Goal: Download file/media

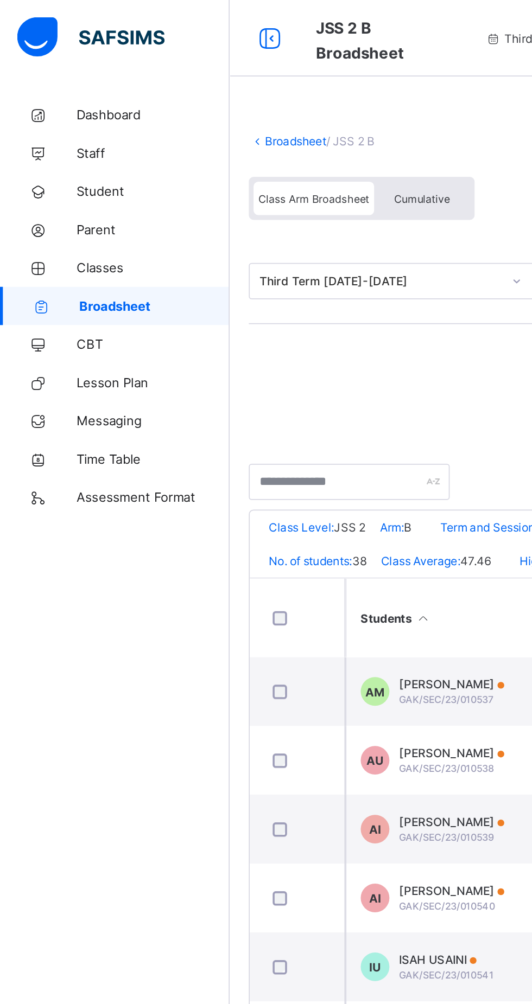
click at [80, 175] on span "Broadsheet" at bounding box center [87, 173] width 85 height 9
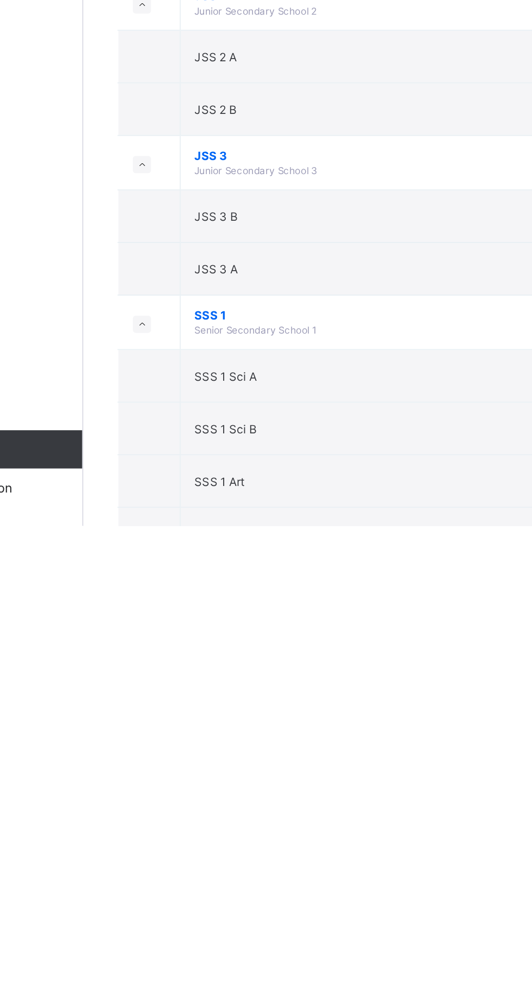
scroll to position [944, 0]
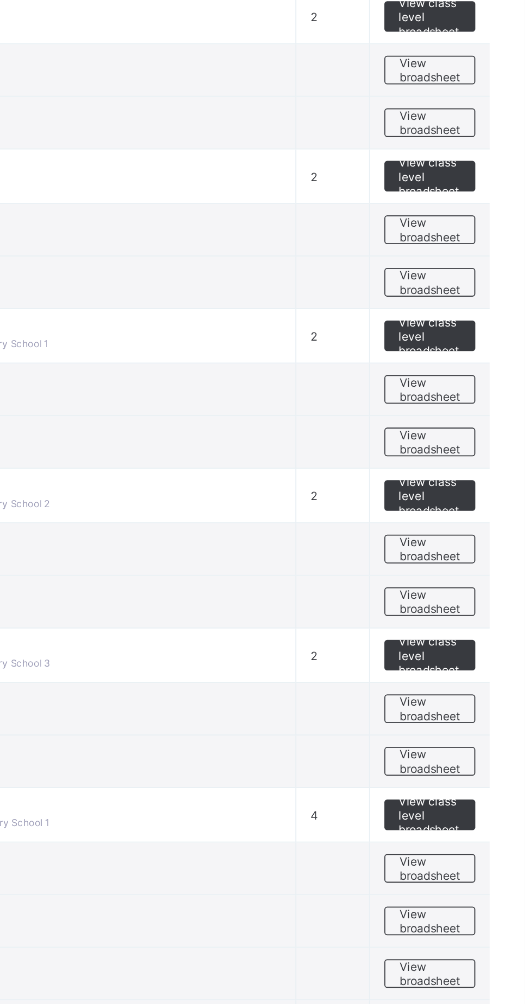
click at [478, 509] on span "View class level broadsheet" at bounding box center [477, 509] width 35 height 24
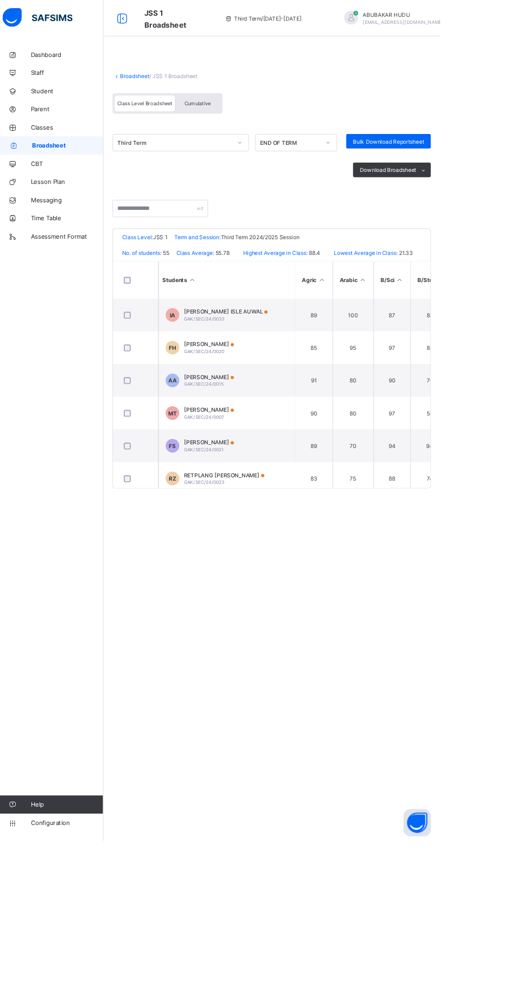
click at [84, 172] on span "Broadsheet" at bounding box center [87, 173] width 85 height 9
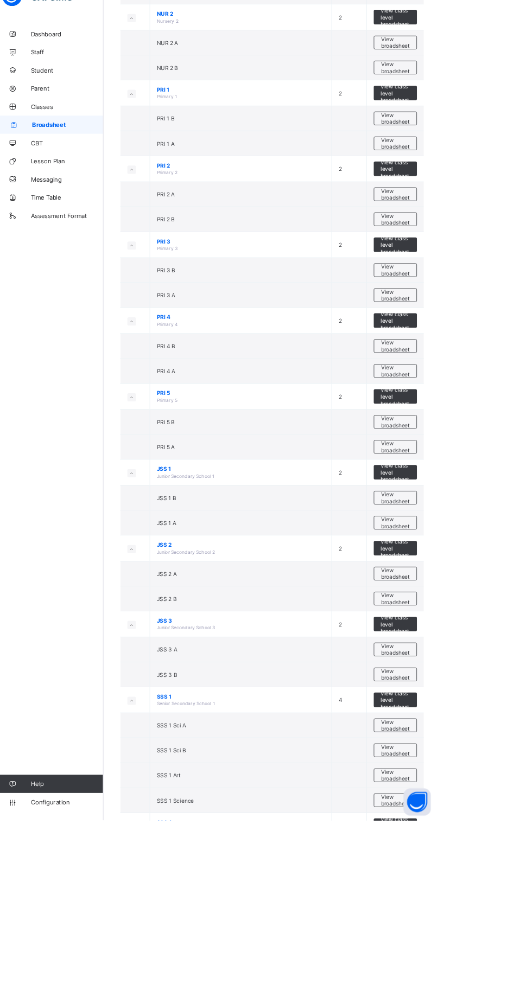
scroll to position [864, 0]
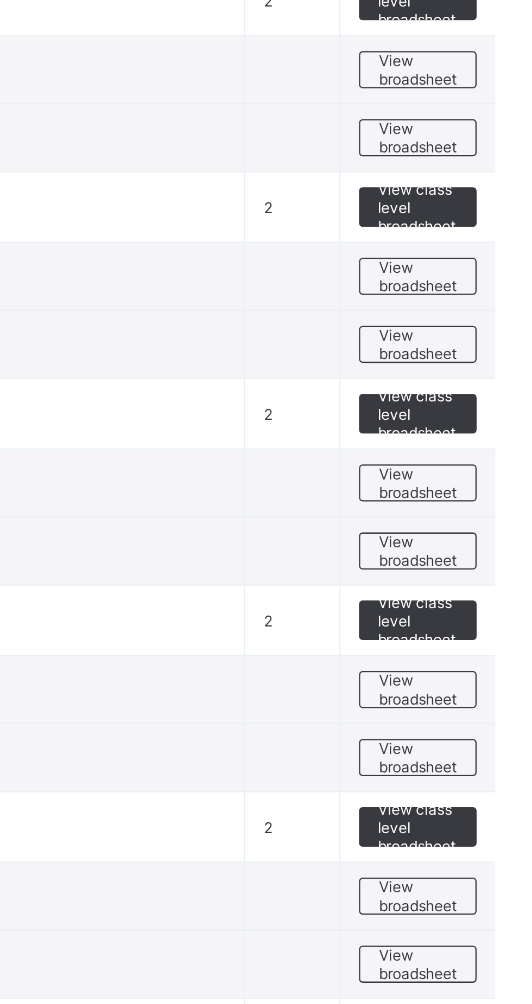
click at [475, 622] on span "View broadsheet" at bounding box center [478, 619] width 34 height 16
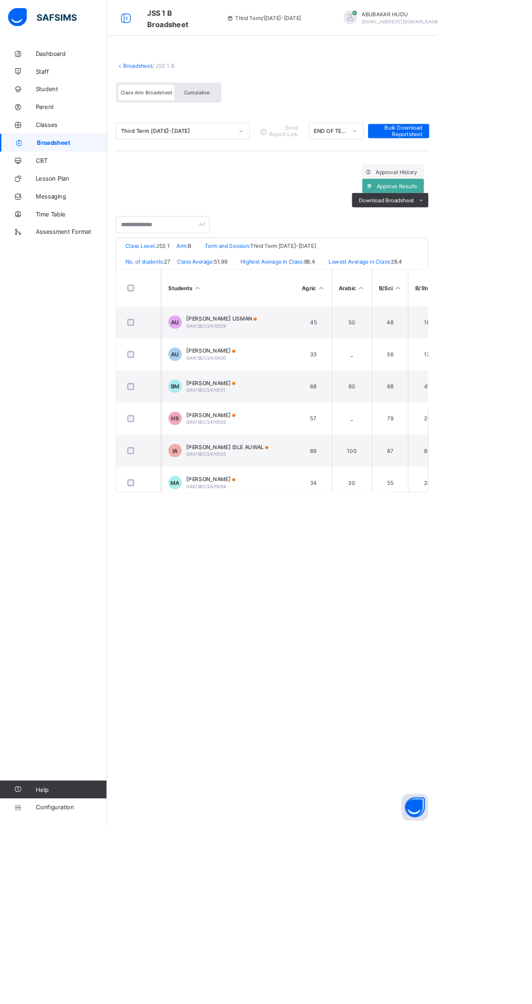
scroll to position [7, 0]
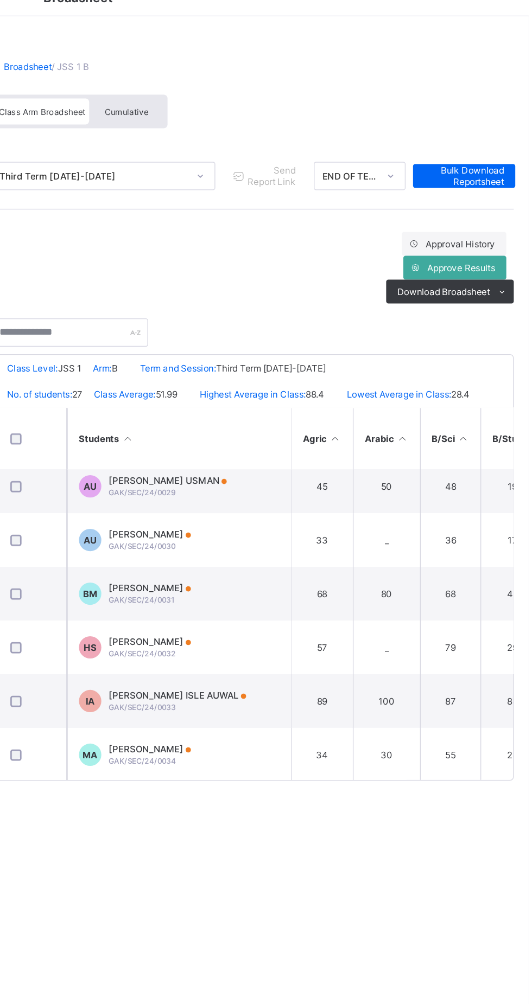
click at [245, 111] on span "Cumulative" at bounding box center [238, 113] width 31 height 8
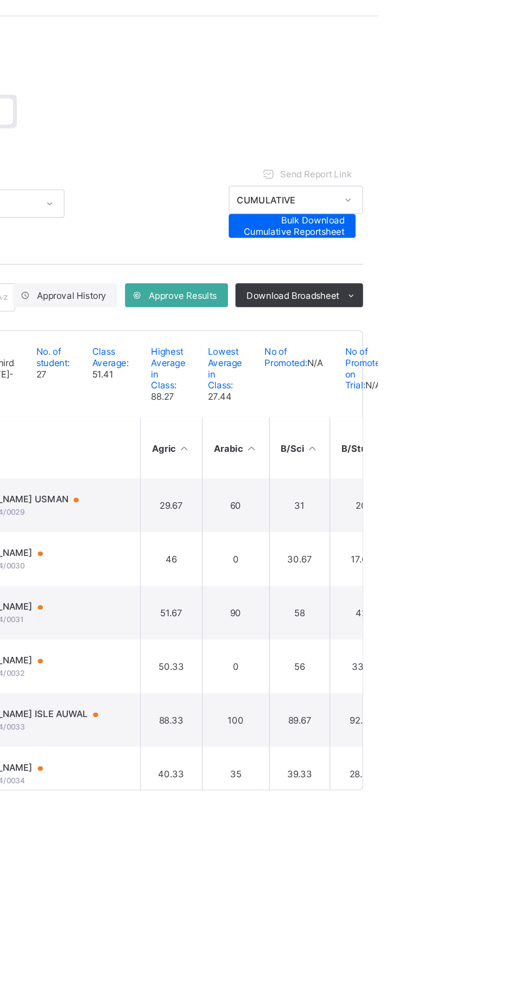
click at [511, 244] on icon at bounding box center [512, 246] width 8 height 7
click at [0, 0] on li "PDF" at bounding box center [0, 0] width 0 height 0
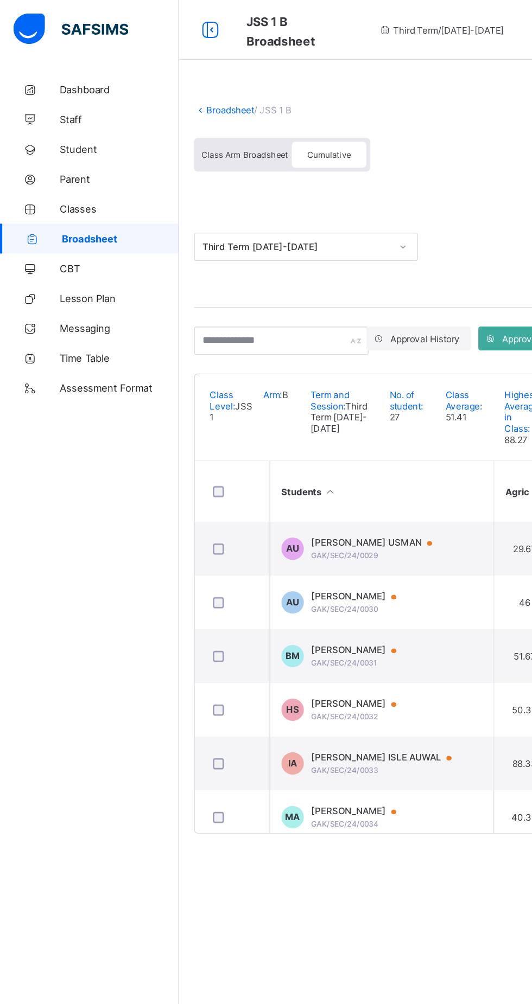
click at [163, 81] on link "Broadsheet" at bounding box center [167, 80] width 35 height 8
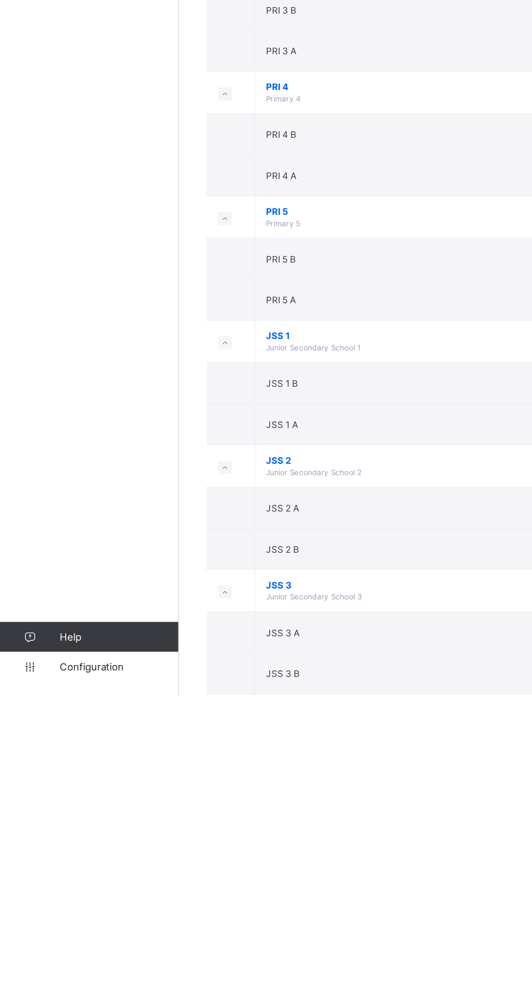
scroll to position [720, 0]
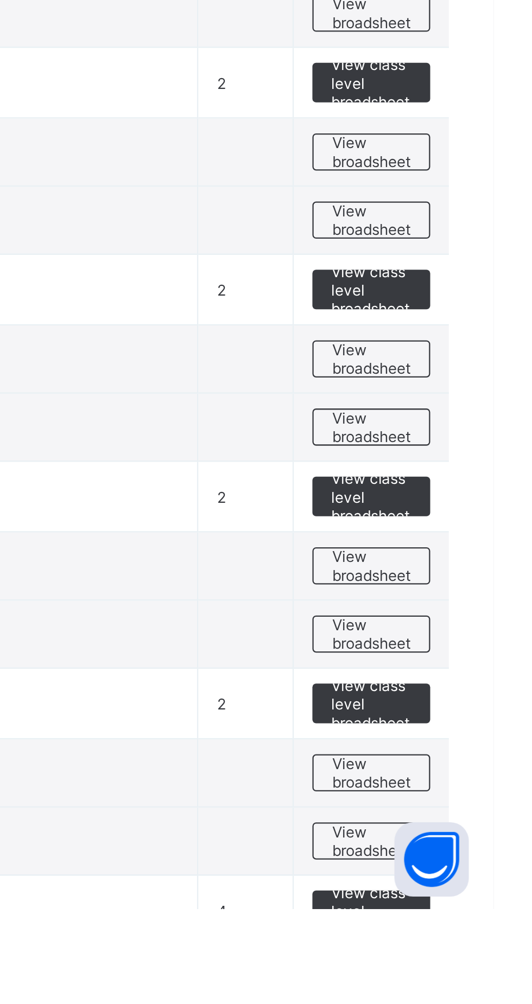
click at [477, 798] on span "View broadsheet" at bounding box center [478, 793] width 34 height 16
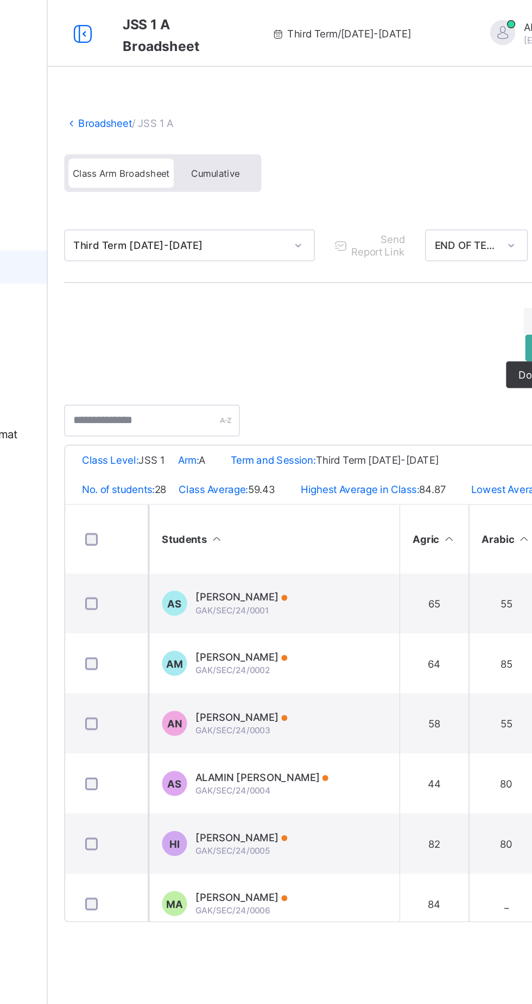
click at [234, 112] on span "Cumulative" at bounding box center [238, 113] width 31 height 8
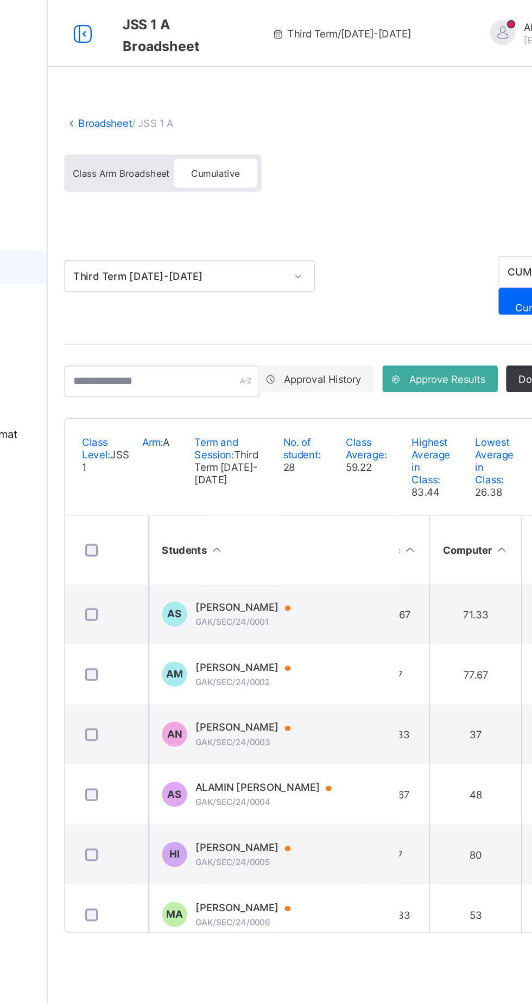
scroll to position [0, 313]
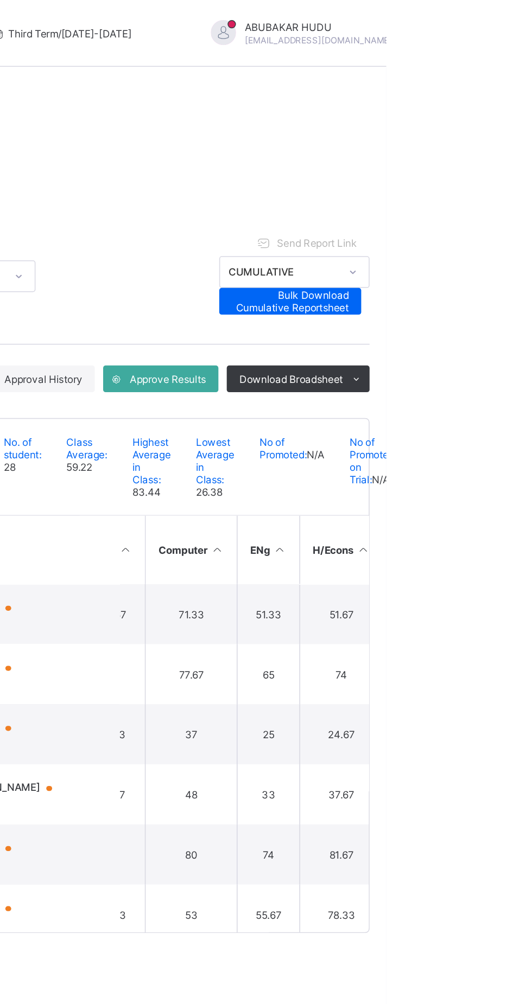
click at [497, 242] on span "Download Broadsheet" at bounding box center [469, 246] width 67 height 8
click at [0, 0] on li "PDF" at bounding box center [0, 0] width 0 height 0
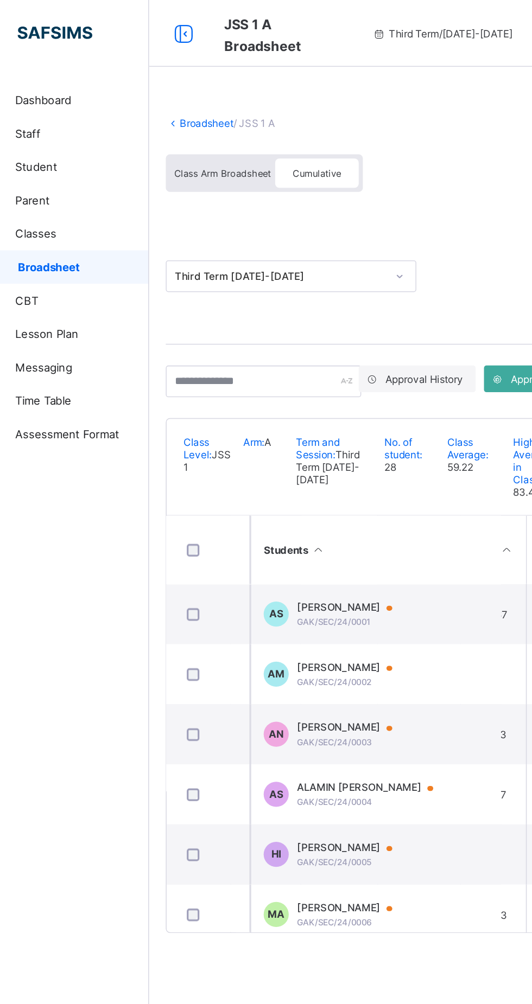
scroll to position [0, 0]
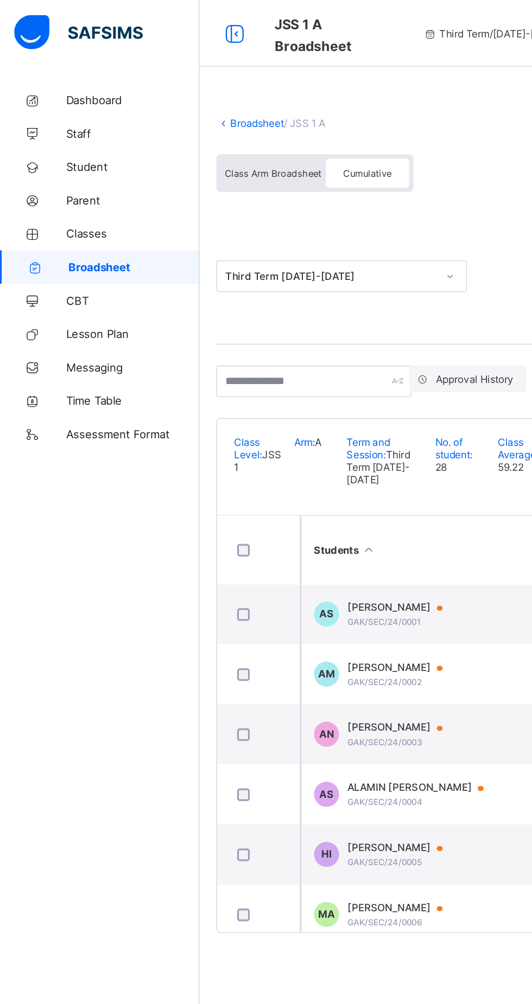
click at [164, 84] on link "Broadsheet" at bounding box center [167, 80] width 35 height 8
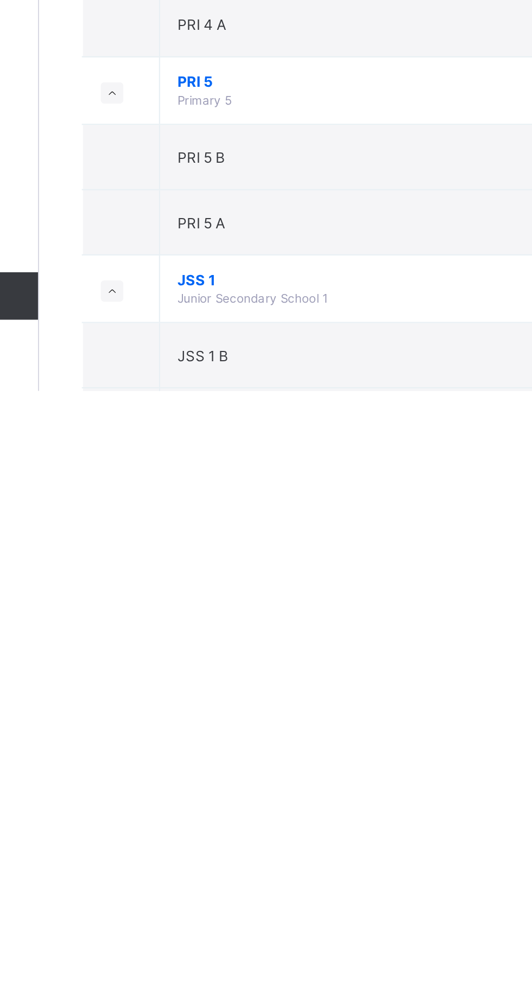
scroll to position [507, 0]
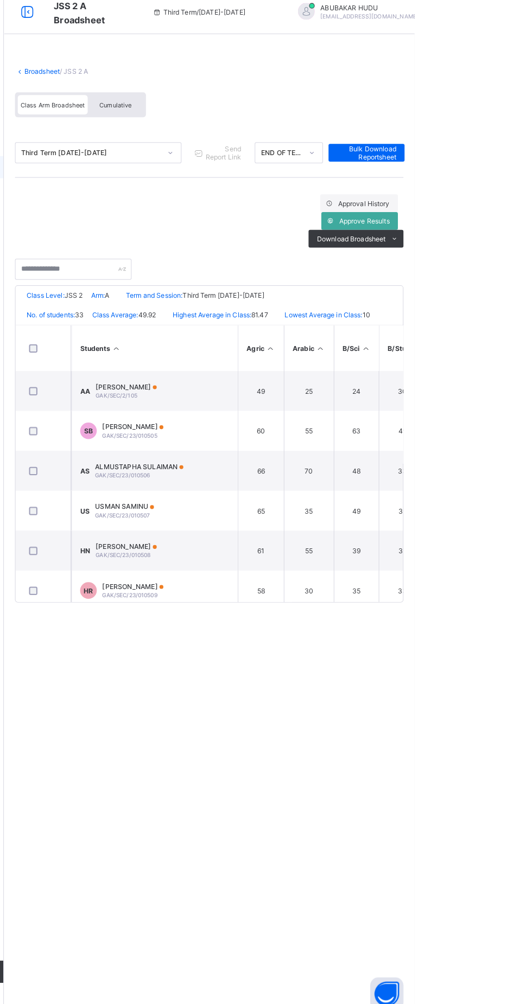
click at [241, 107] on div "Cumulative" at bounding box center [239, 112] width 54 height 19
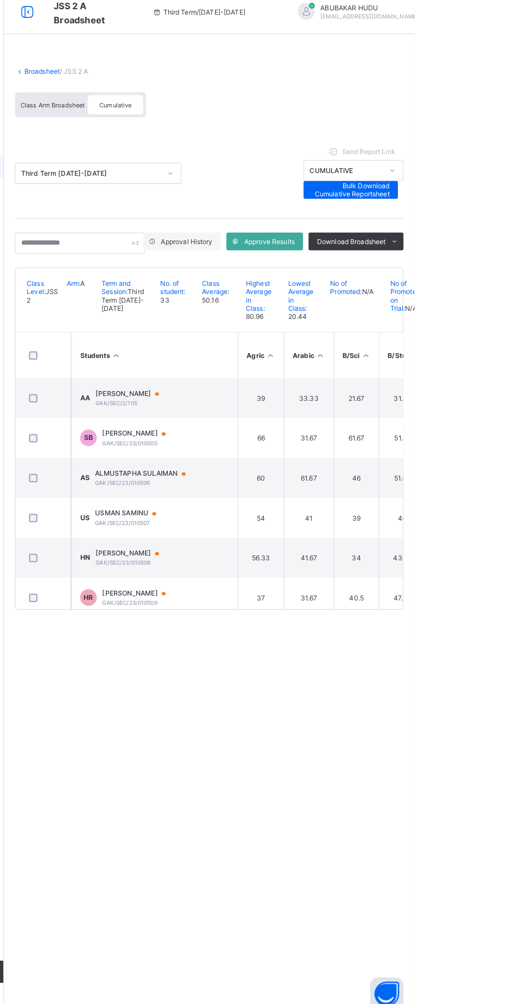
click at [483, 246] on span "Download Broadsheet" at bounding box center [469, 246] width 67 height 8
click at [0, 0] on li "PDF" at bounding box center [0, 0] width 0 height 0
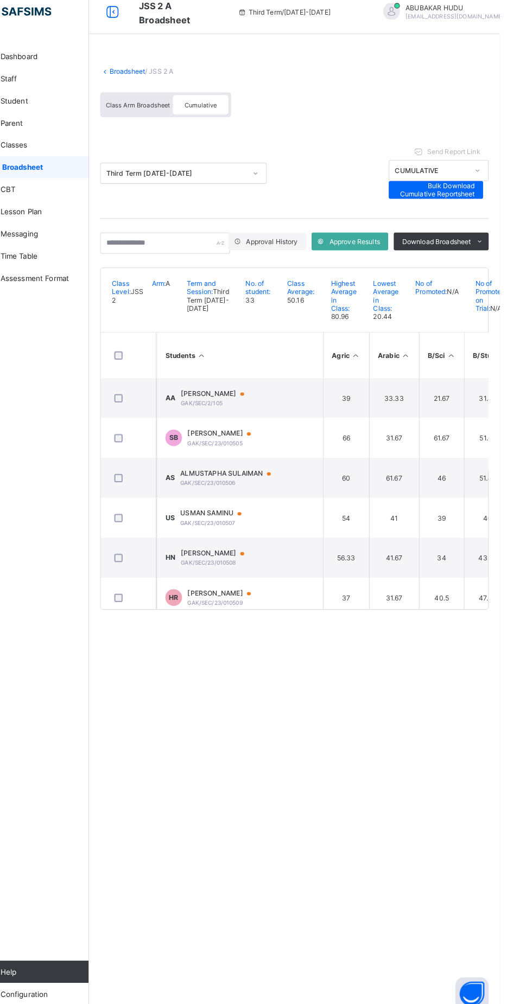
click at [170, 78] on link "Broadsheet" at bounding box center [167, 80] width 35 height 8
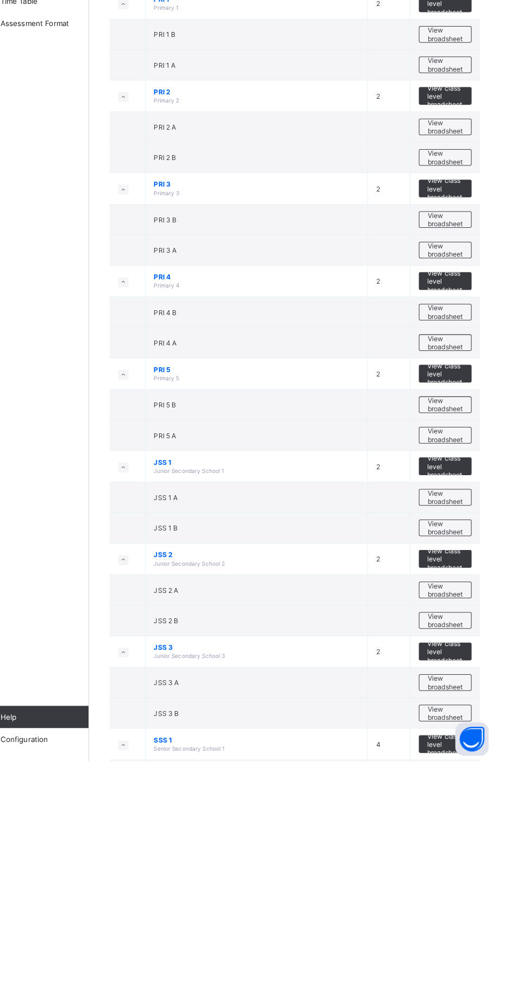
scroll to position [762, 0]
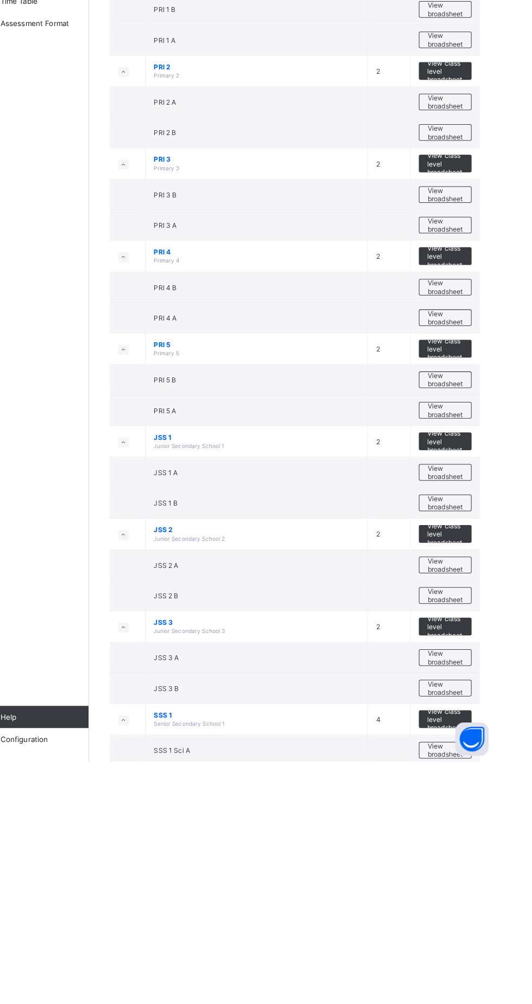
click at [482, 845] on span "View broadsheet" at bounding box center [478, 842] width 34 height 16
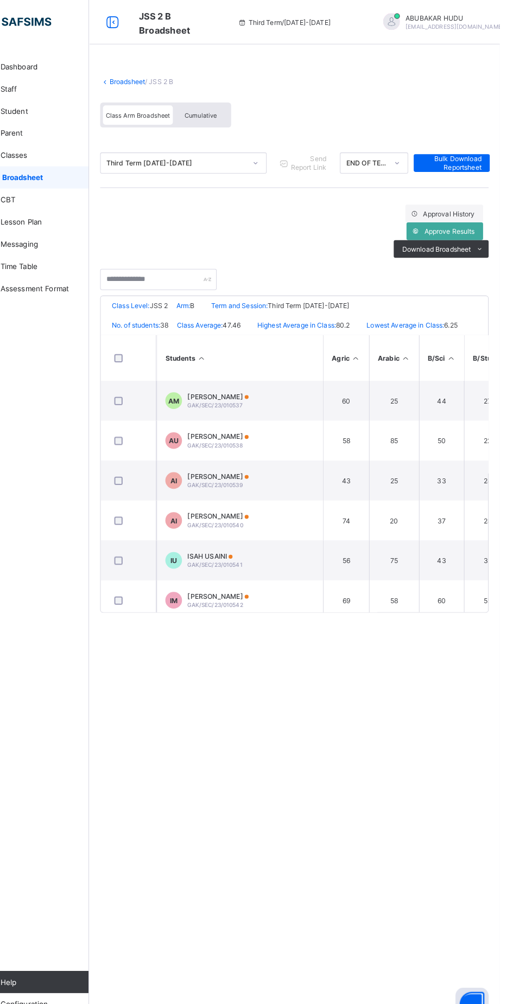
click at [246, 111] on span "Cumulative" at bounding box center [238, 113] width 31 height 8
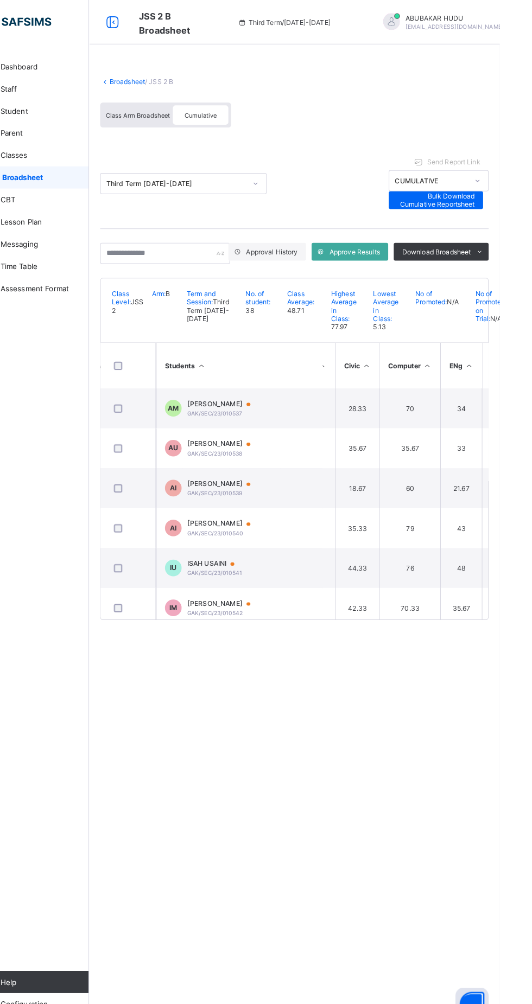
scroll to position [0, 286]
click at [494, 248] on span "Download Broadsheet" at bounding box center [469, 246] width 67 height 8
click at [0, 0] on li "PDF" at bounding box center [0, 0] width 0 height 0
click at [169, 79] on link "Broadsheet" at bounding box center [167, 80] width 35 height 8
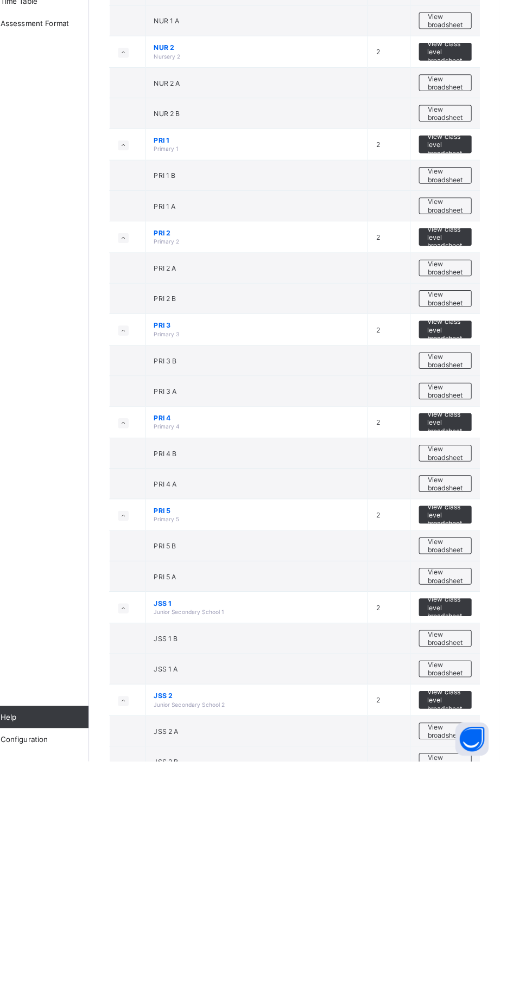
scroll to position [865, 0]
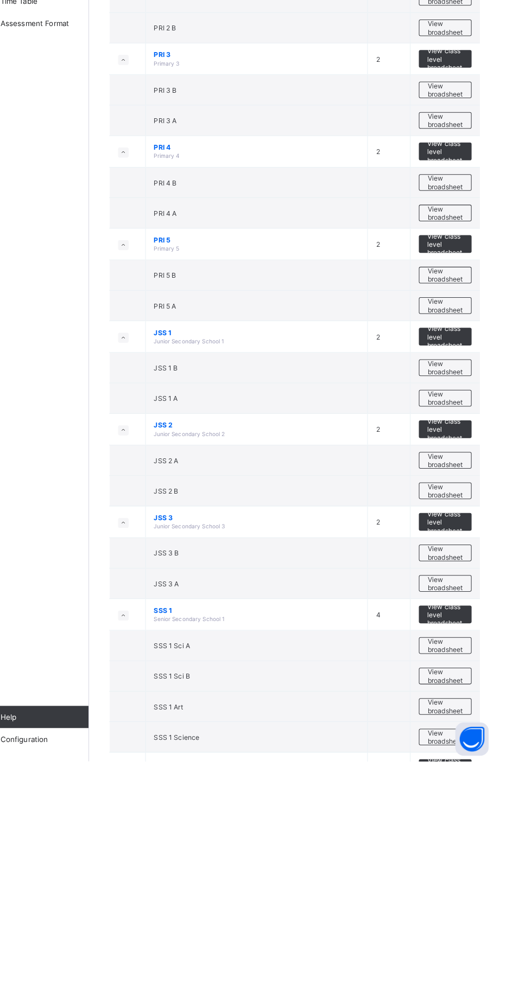
click at [480, 981] on span "View broadsheet" at bounding box center [478, 980] width 34 height 16
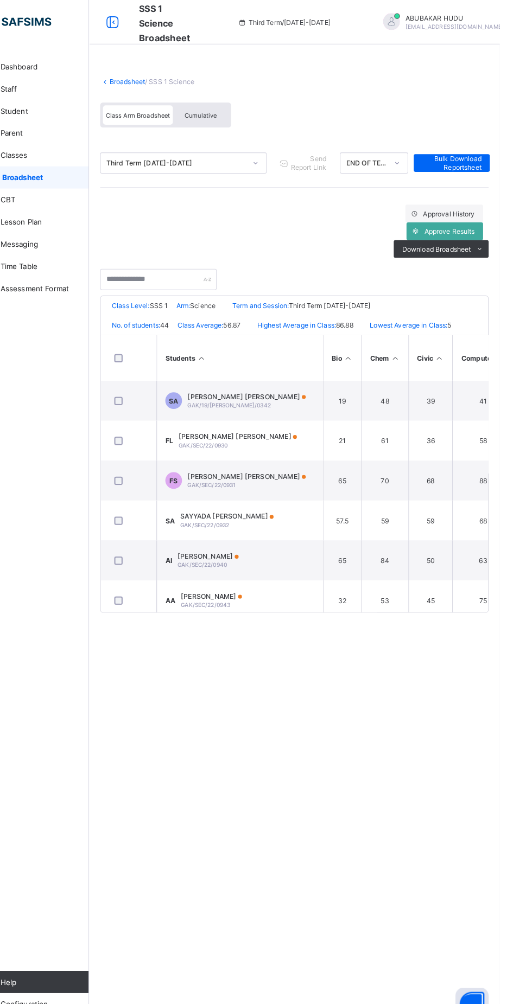
click at [244, 114] on span "Cumulative" at bounding box center [238, 113] width 31 height 8
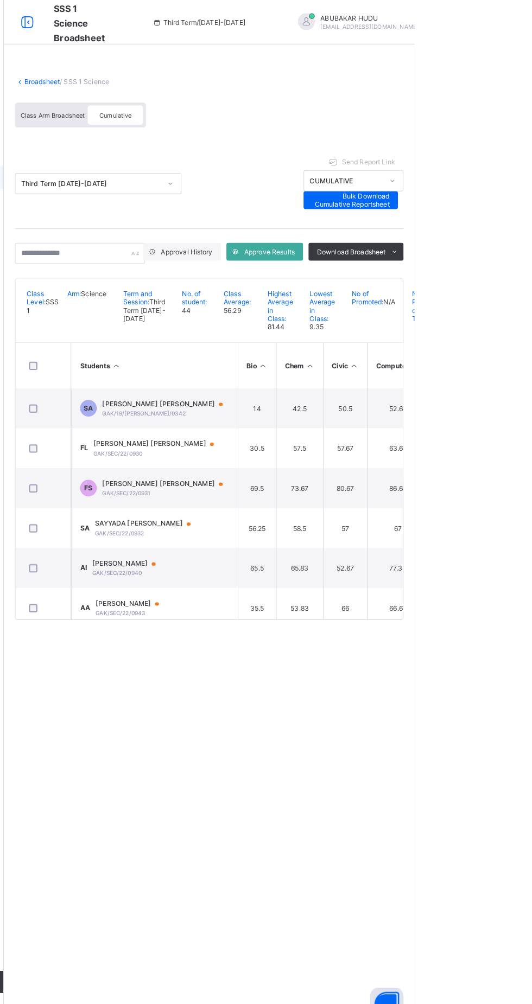
click at [512, 246] on icon at bounding box center [512, 246] width 8 height 7
click at [0, 0] on li "PDF" at bounding box center [0, 0] width 0 height 0
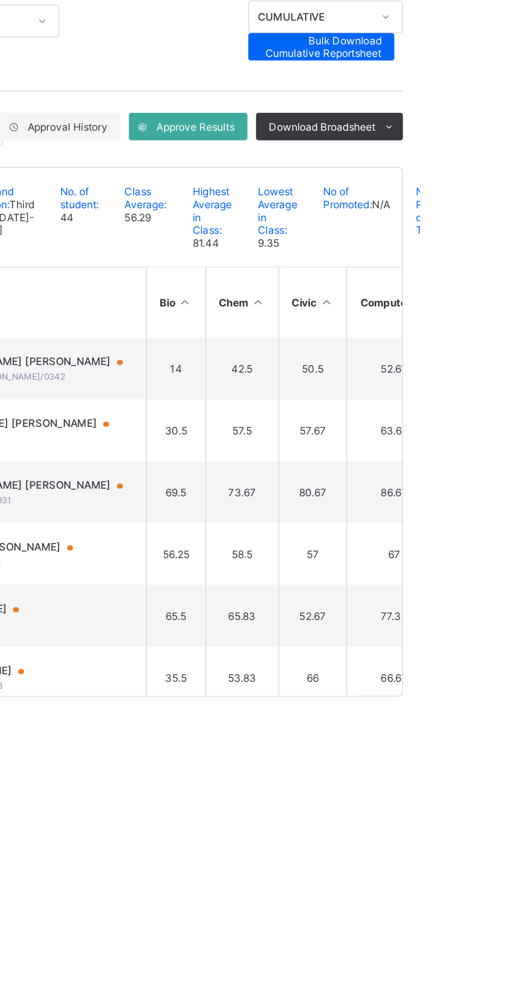
click at [0, 0] on li "PDF" at bounding box center [0, 0] width 0 height 0
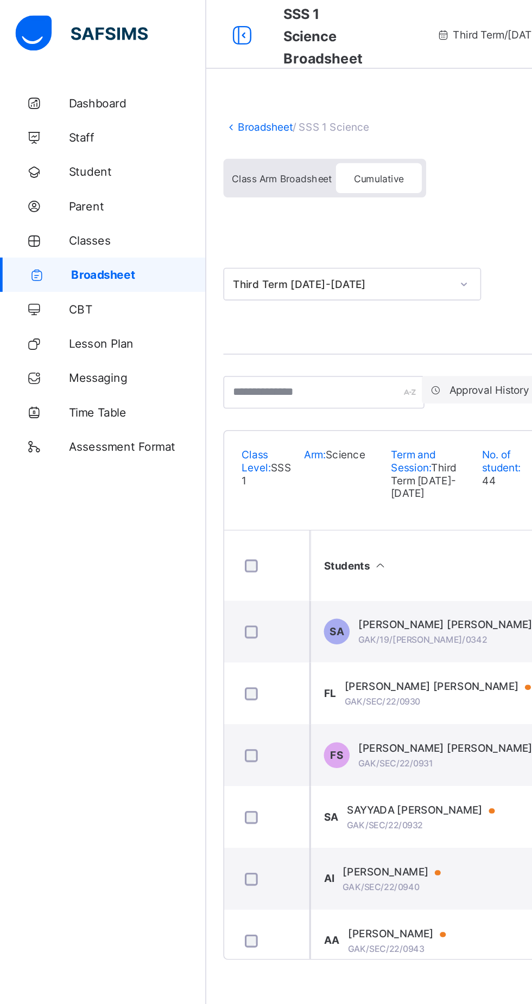
click at [175, 80] on link "Broadsheet" at bounding box center [167, 80] width 35 height 8
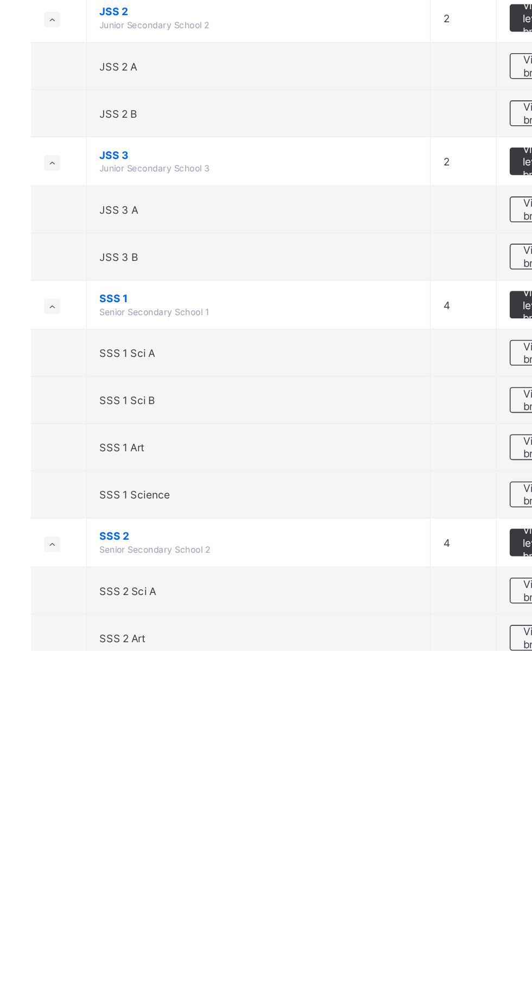
scroll to position [951, 0]
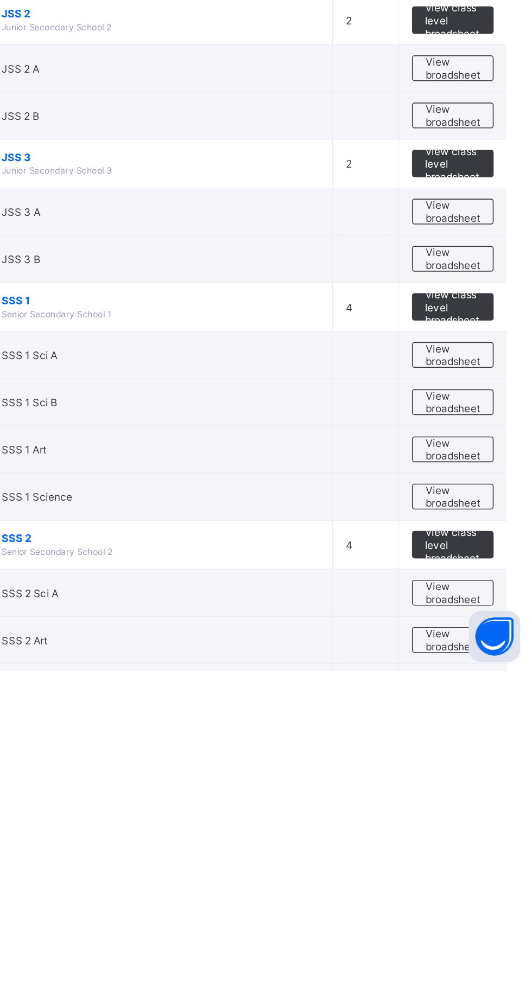
click at [483, 864] on span "View broadsheet" at bounding box center [478, 864] width 34 height 16
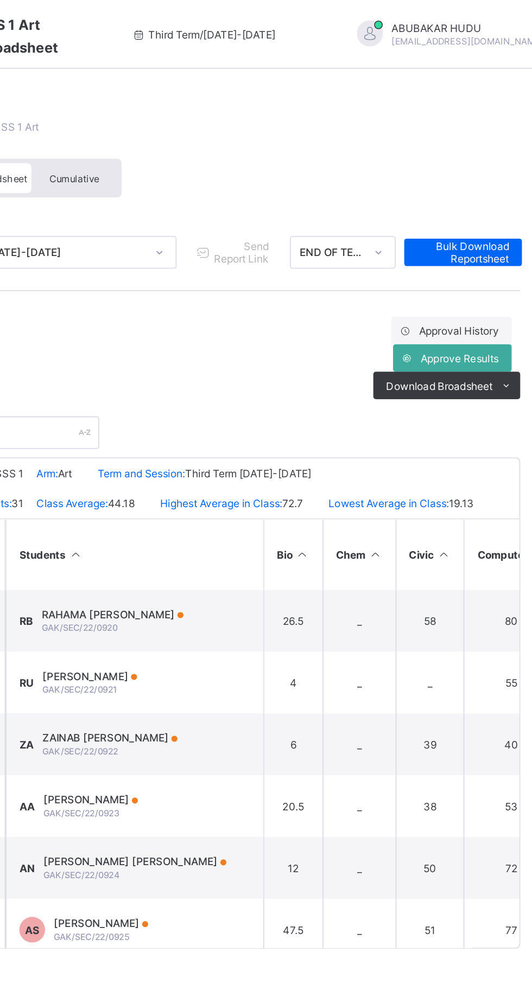
click at [240, 109] on span "Cumulative" at bounding box center [238, 113] width 31 height 8
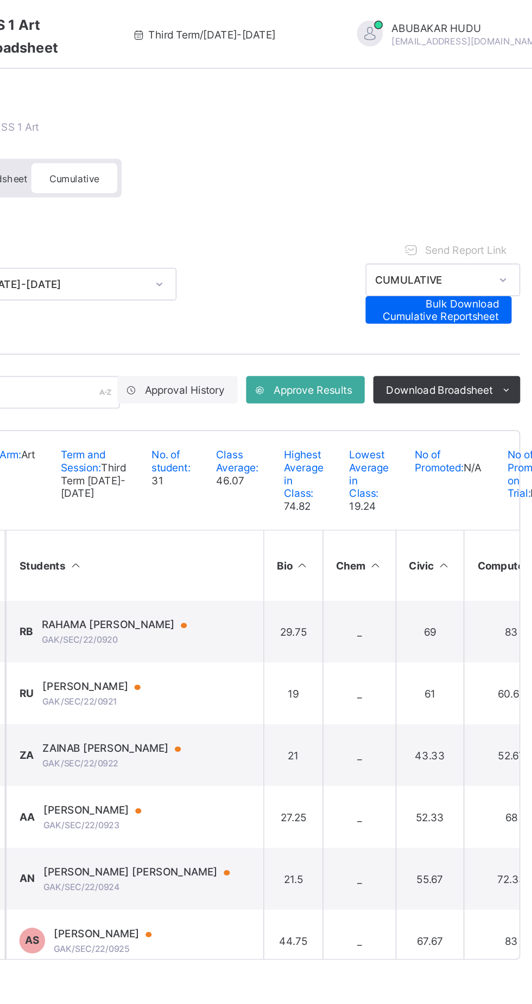
click at [498, 248] on span "Download Broadsheet" at bounding box center [469, 246] width 67 height 8
click at [0, 0] on li "PDF" at bounding box center [0, 0] width 0 height 0
